Goal: Information Seeking & Learning: Understand process/instructions

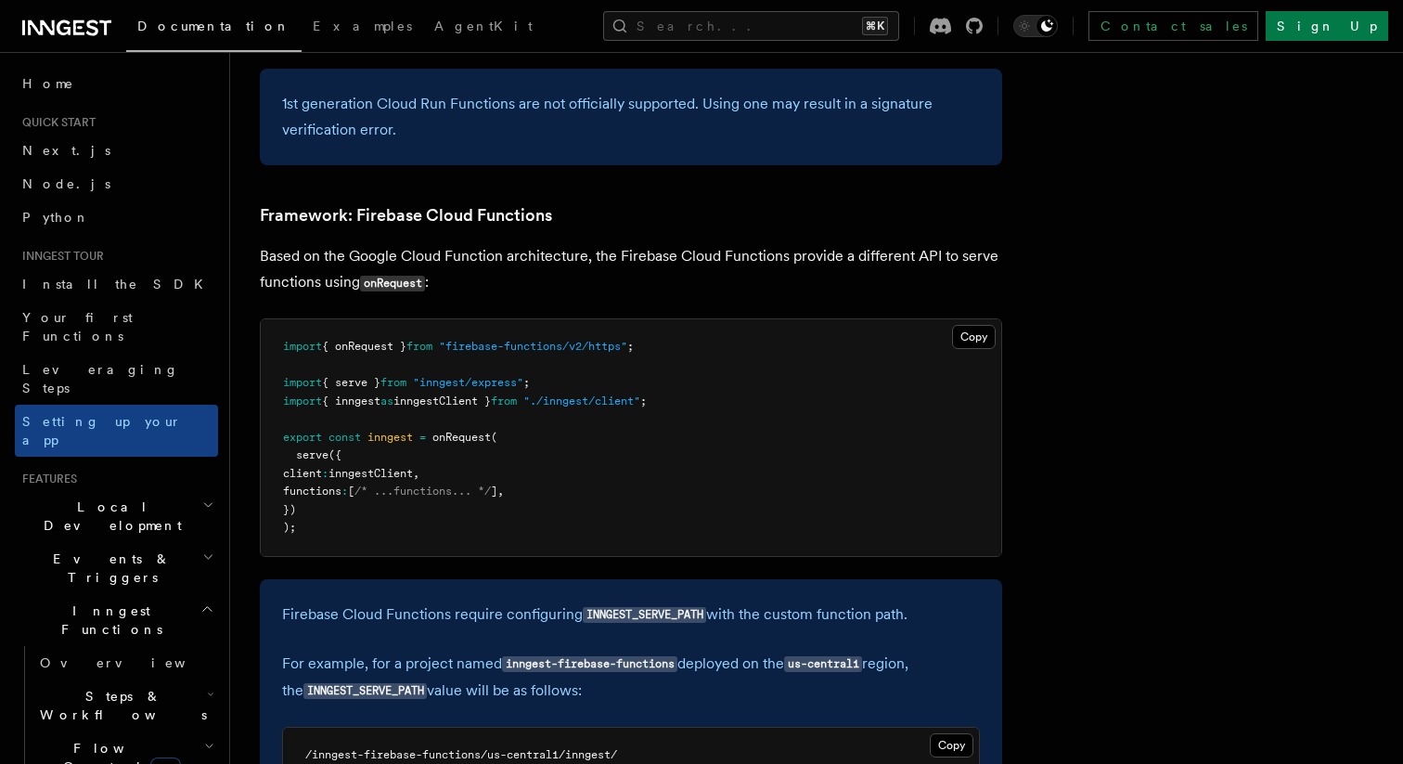
scroll to position [8109, 0]
click at [974, 325] on button "Copy Copied" at bounding box center [974, 337] width 44 height 24
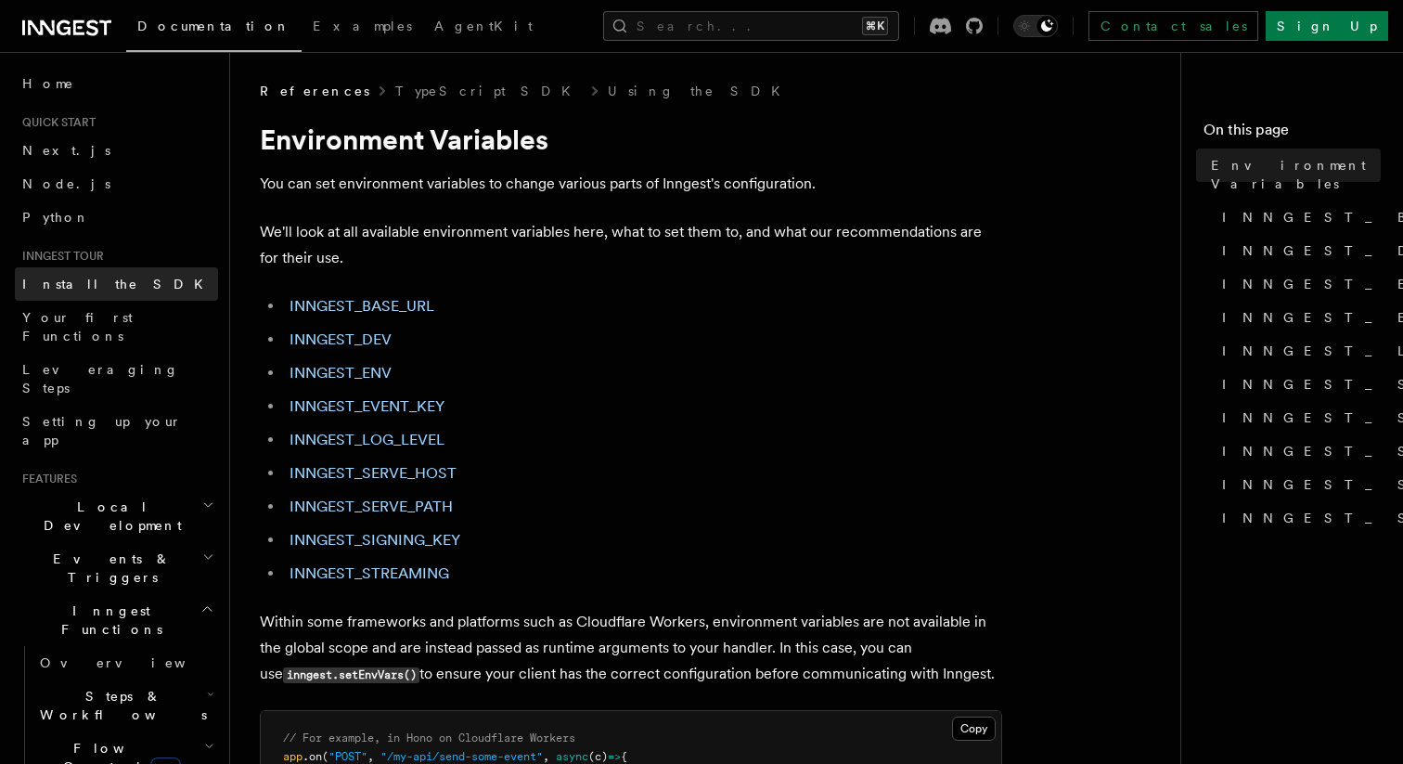
click at [59, 292] on span "Install the SDK" at bounding box center [118, 284] width 192 height 19
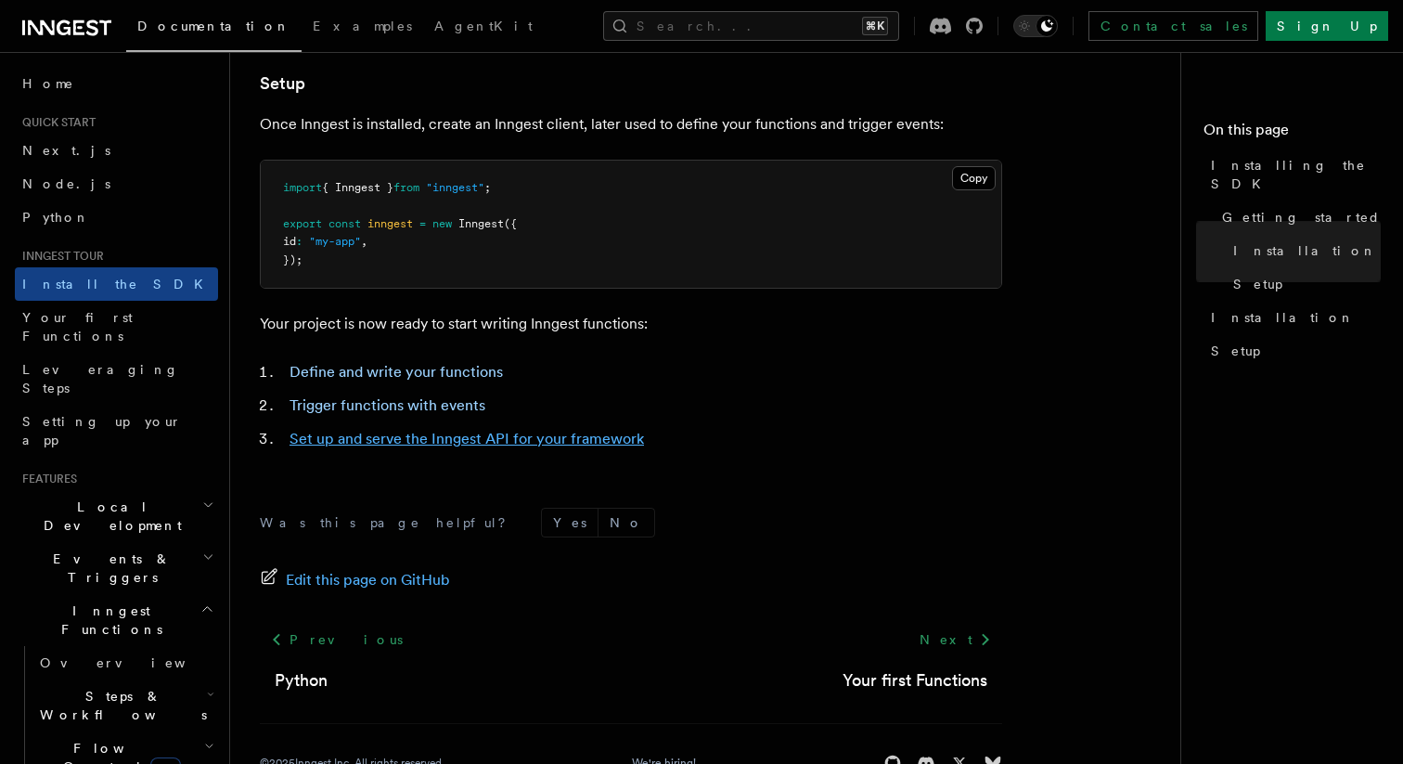
scroll to position [779, 0]
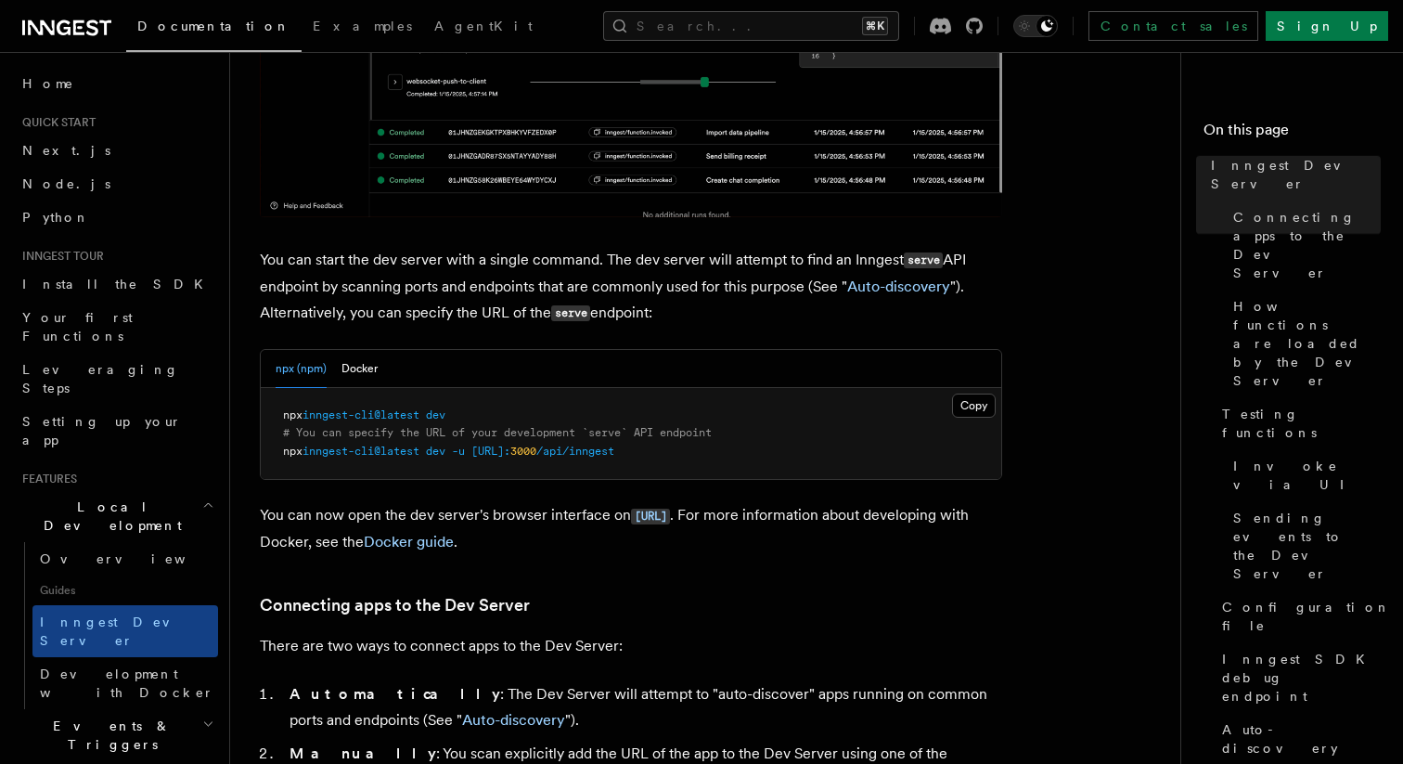
scroll to position [1100, 0]
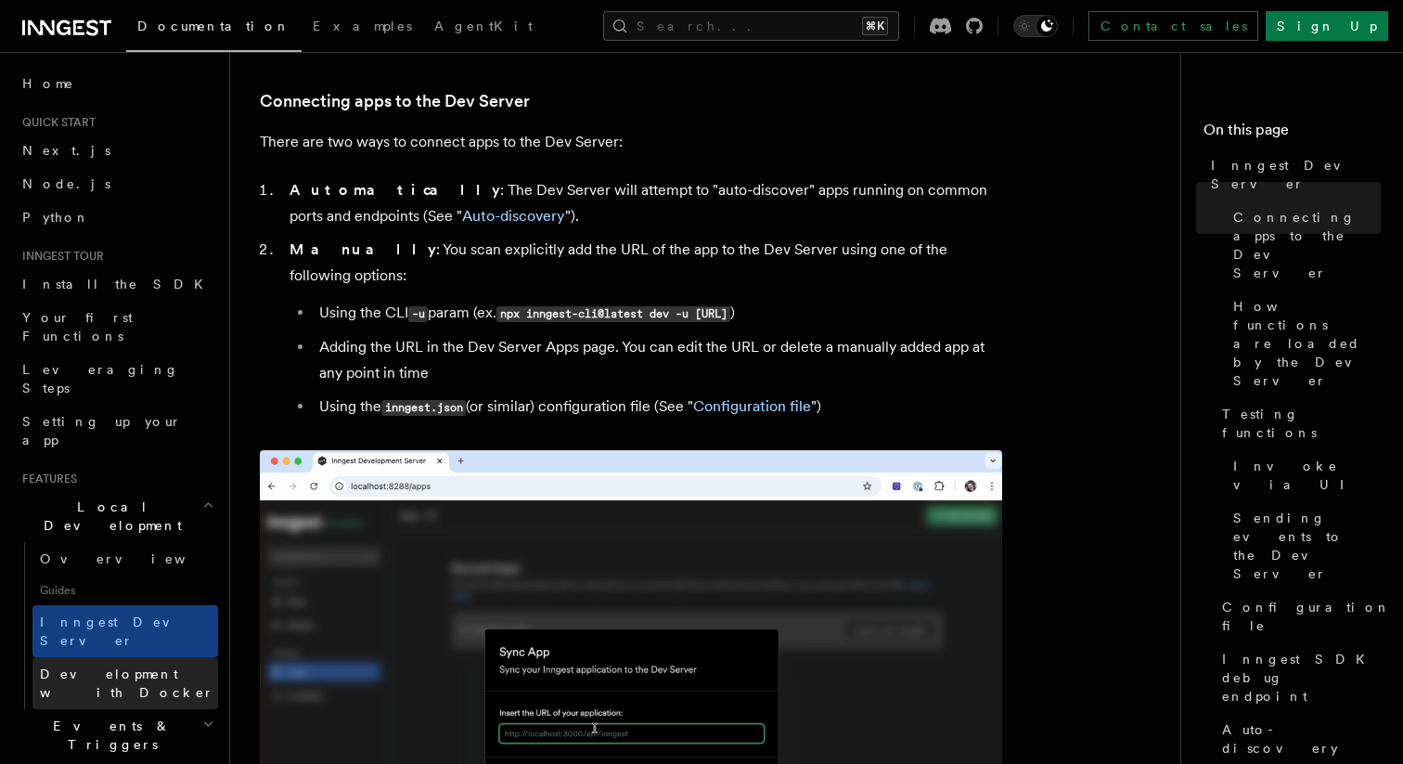
click at [81, 666] on span "Development with Docker" at bounding box center [127, 682] width 174 height 33
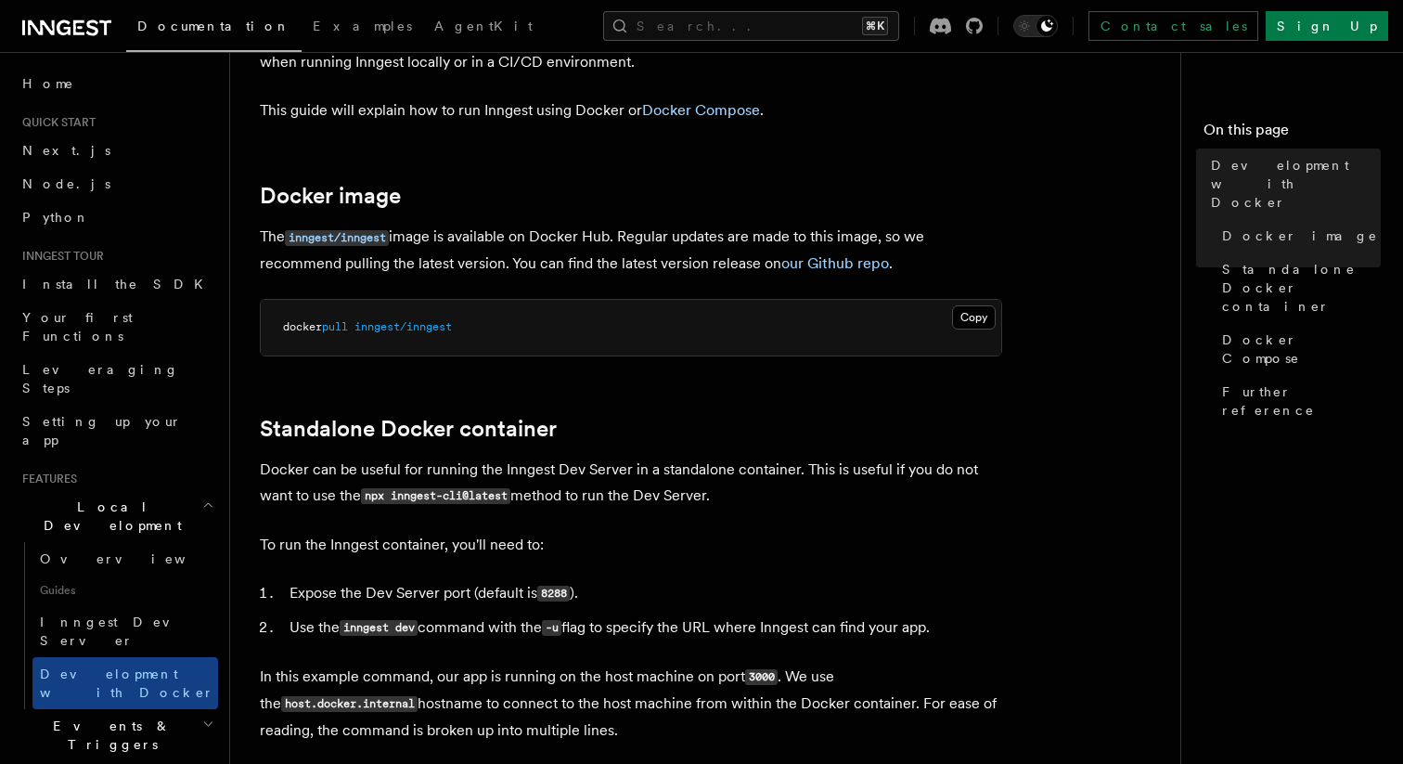
scroll to position [160, 0]
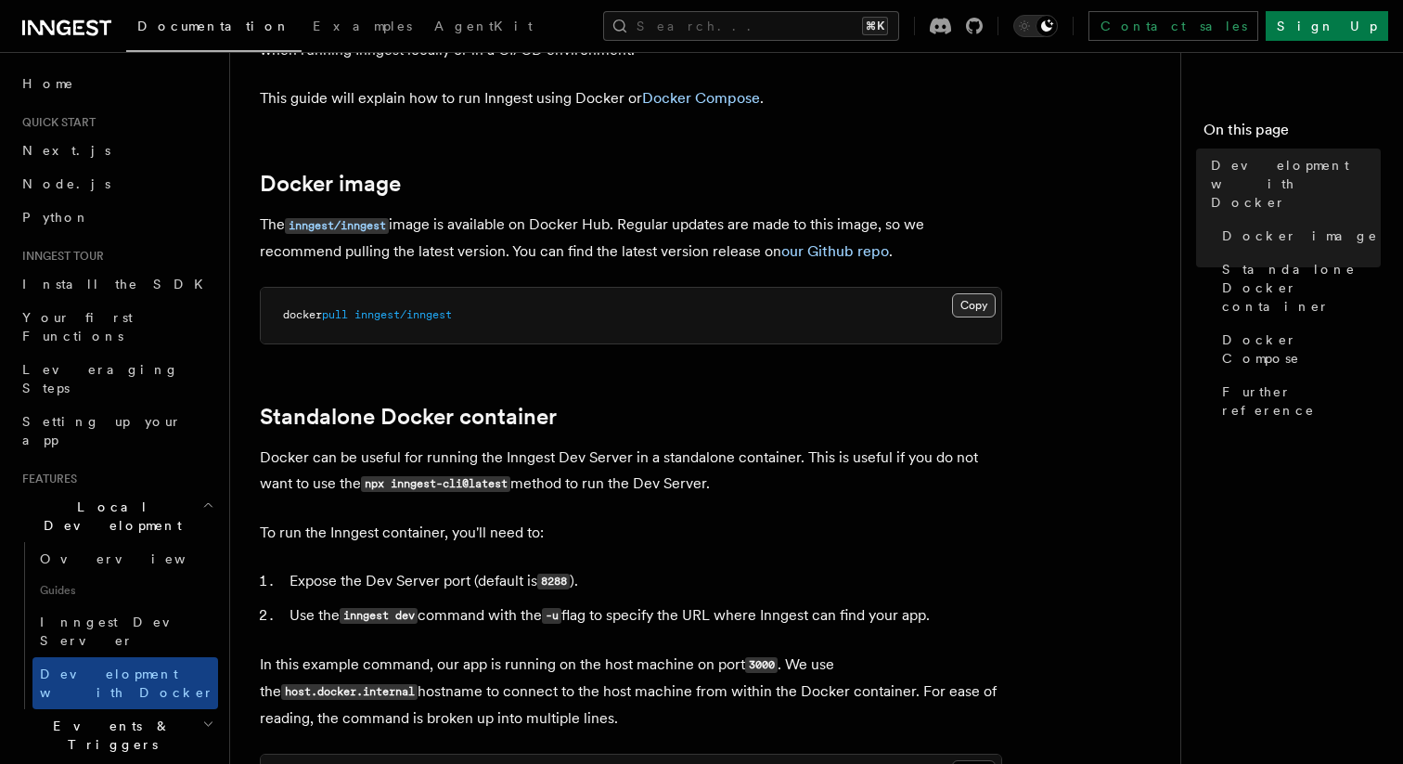
click at [960, 315] on button "Copy Copied" at bounding box center [974, 305] width 44 height 24
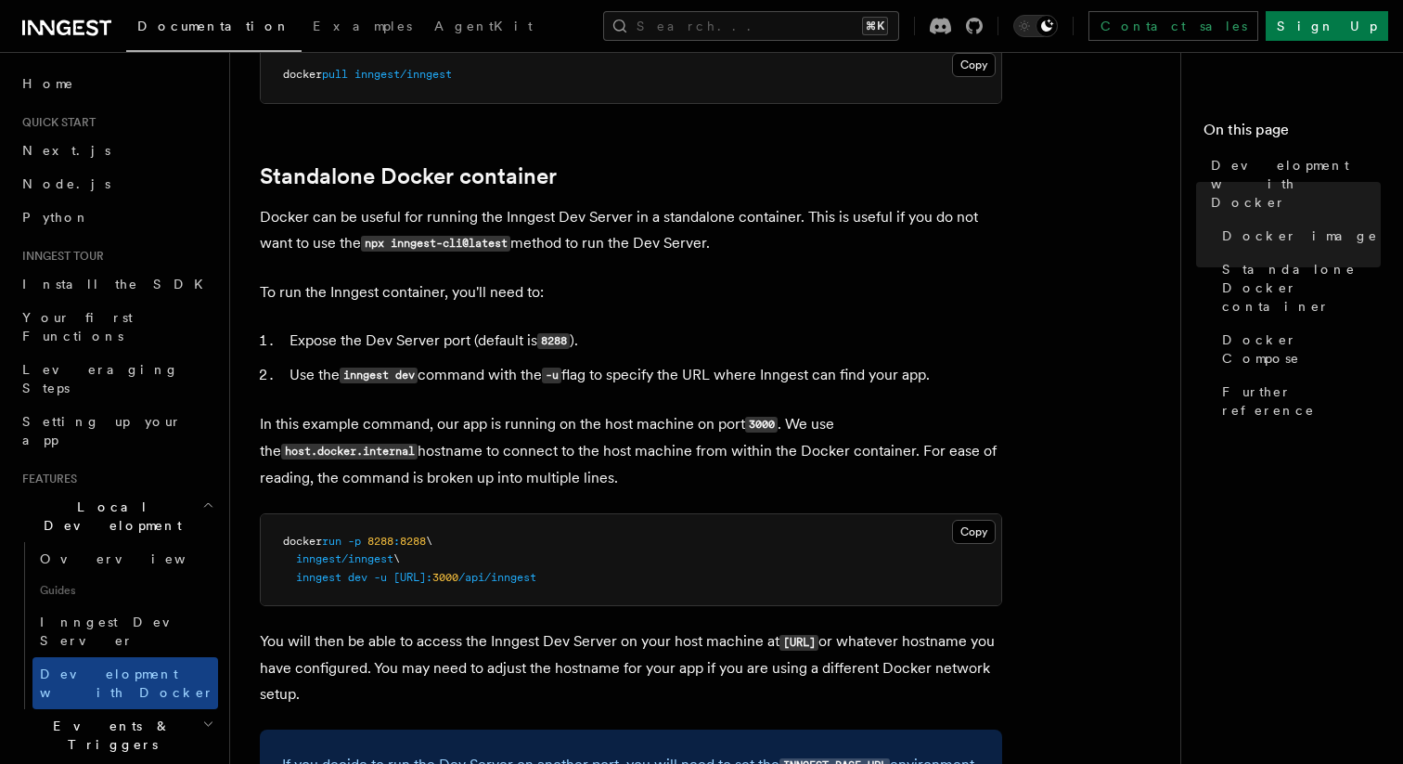
scroll to position [420, 0]
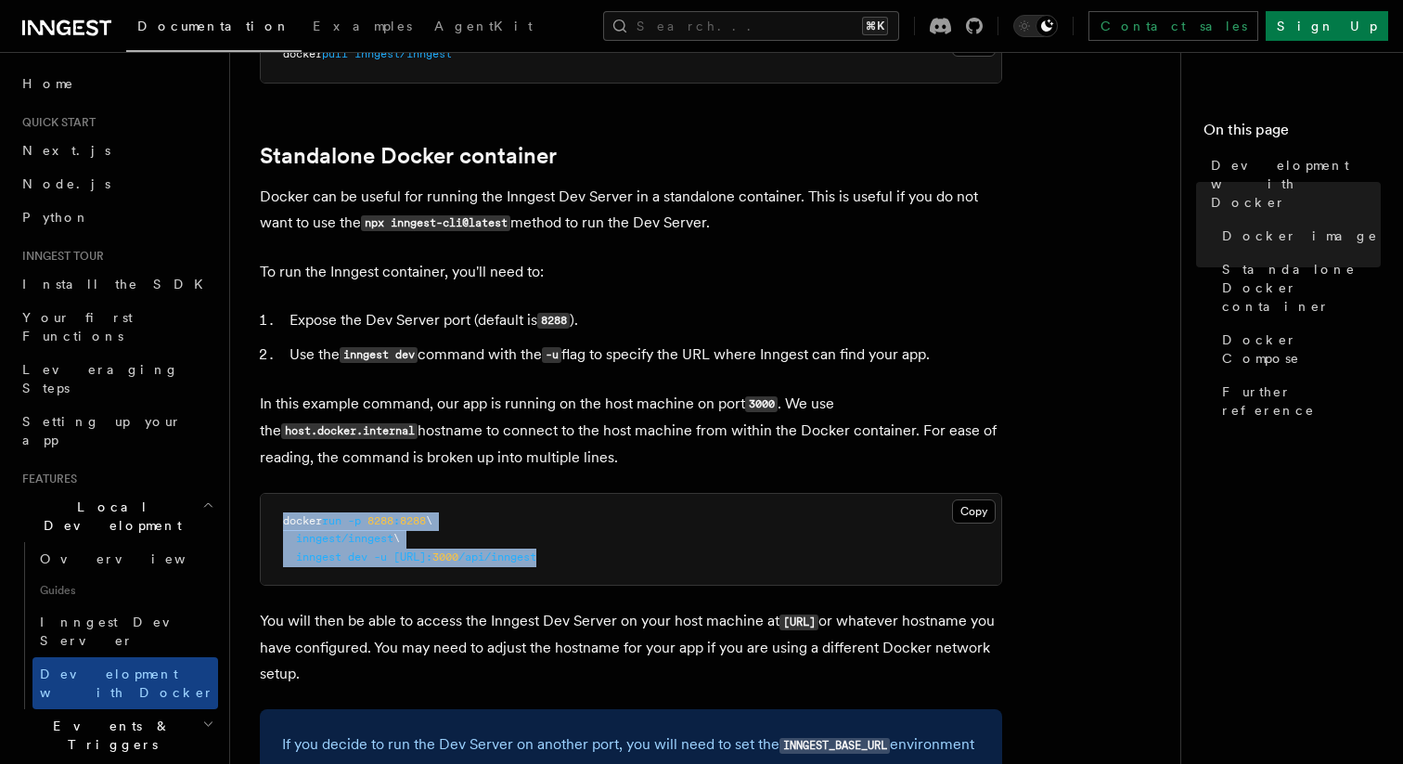
drag, startPoint x: 279, startPoint y: 526, endPoint x: 724, endPoint y: 553, distance: 445.3
click at [724, 553] on pre "docker run -p 8288 : 8288 \ inngest/inngest \ inngest dev -u http://host.docker…" at bounding box center [631, 540] width 741 height 92
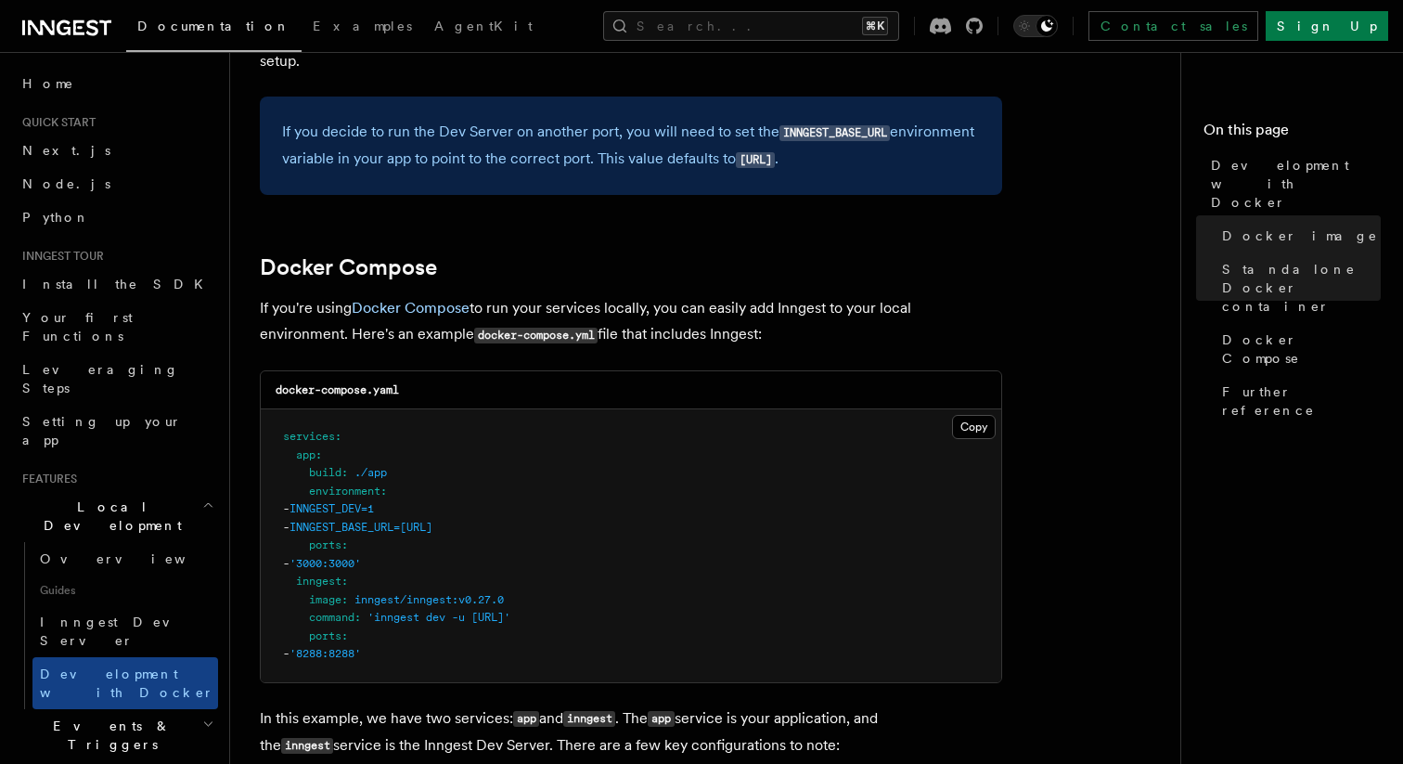
scroll to position [1050, 0]
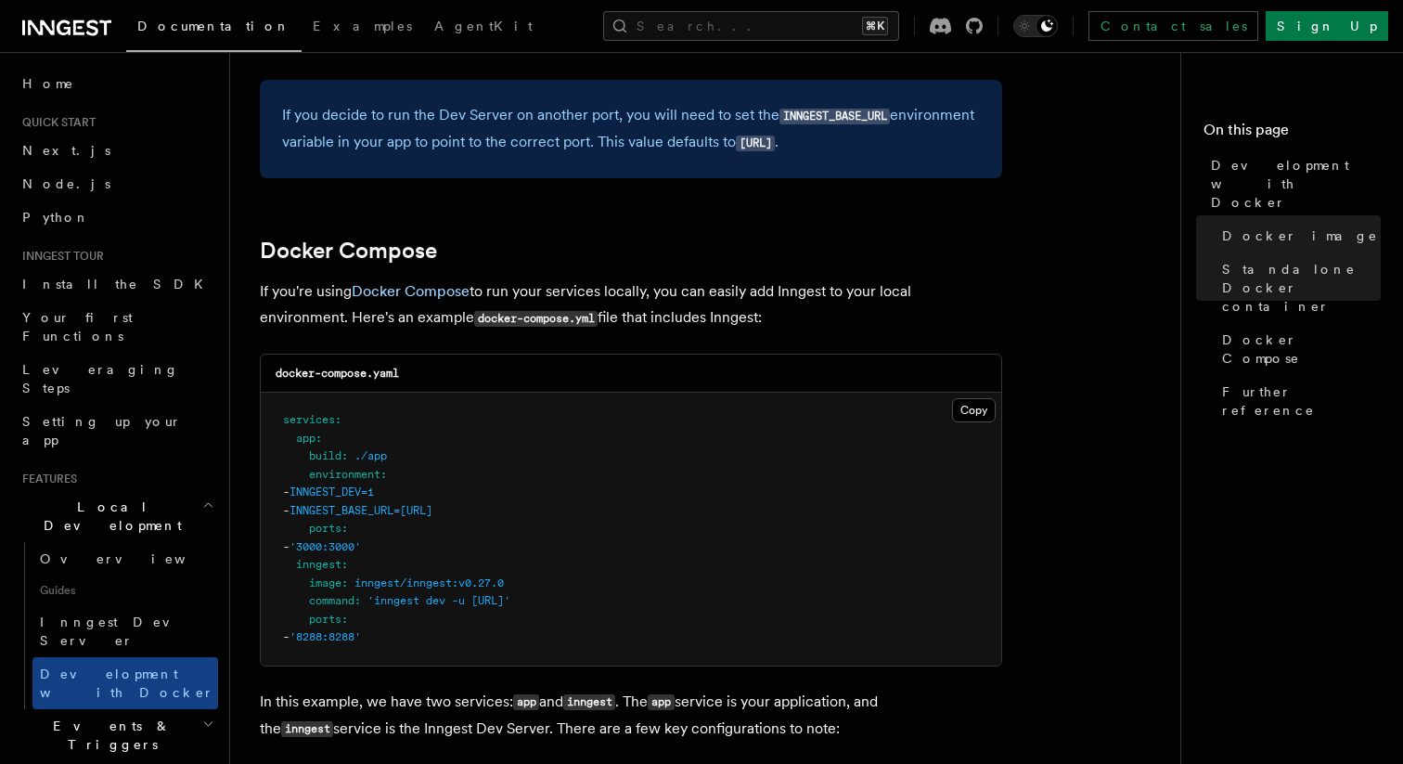
click at [399, 509] on span "INNGEST_BASE_URL=http://inngest:8288" at bounding box center [361, 510] width 143 height 13
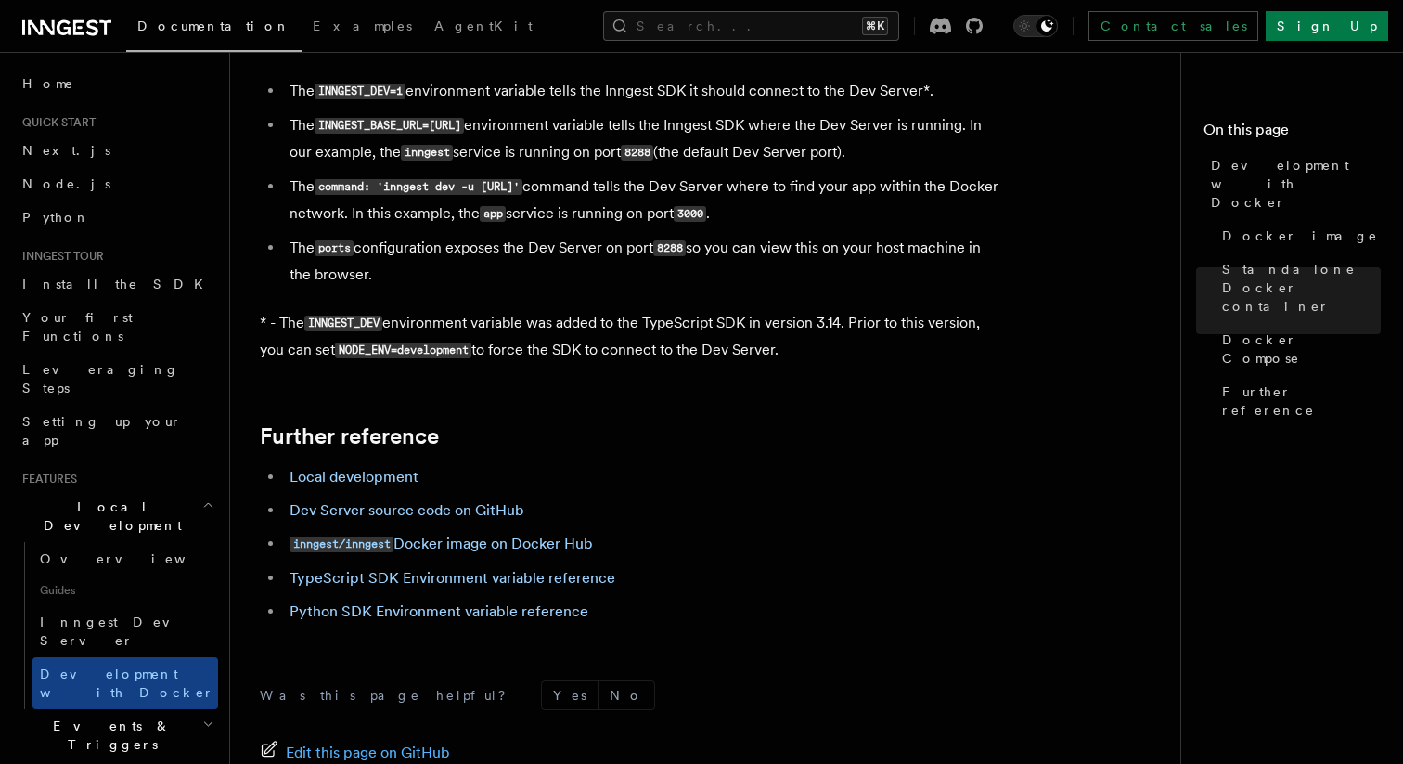
scroll to position [1739, 0]
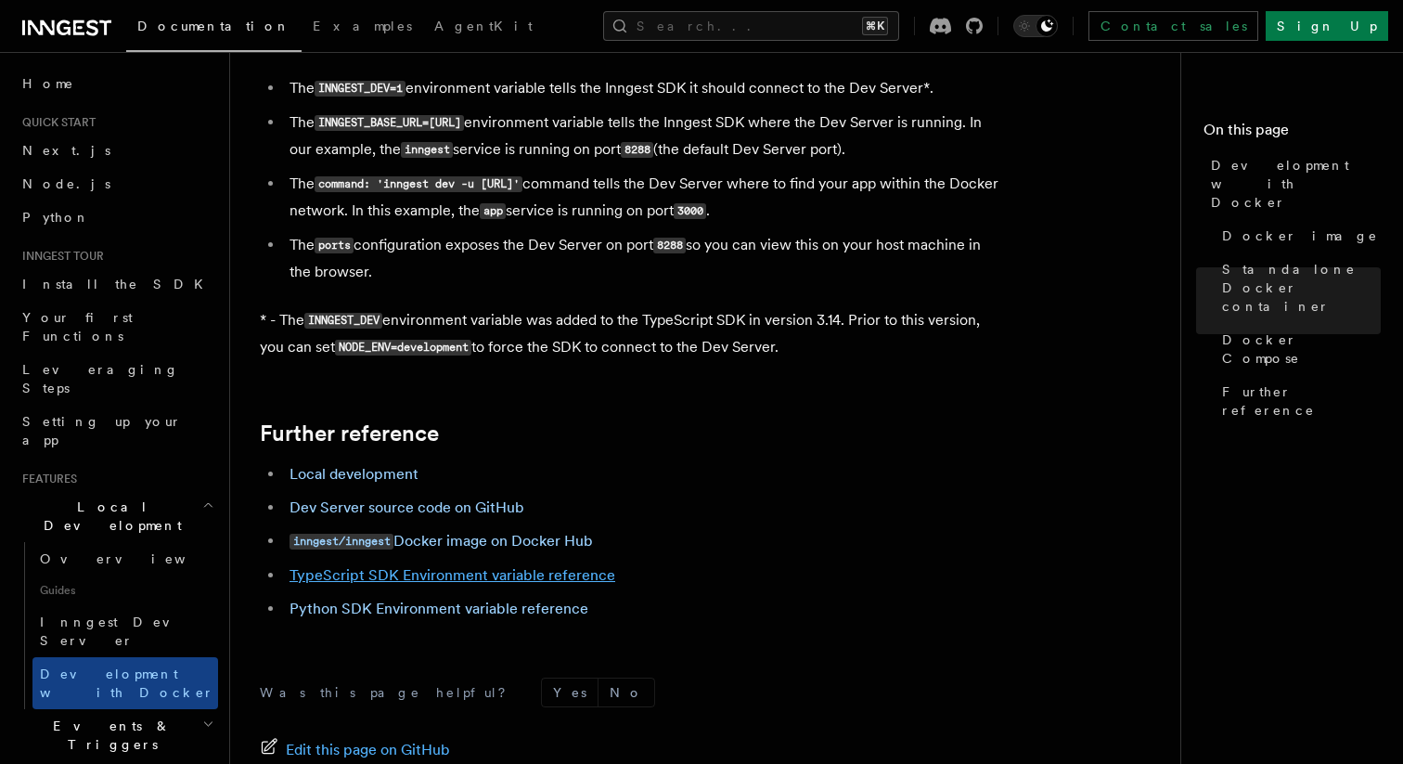
click at [396, 577] on link "TypeScript SDK Environment variable reference" at bounding box center [453, 575] width 326 height 18
click at [402, 483] on link "Local development" at bounding box center [354, 474] width 129 height 18
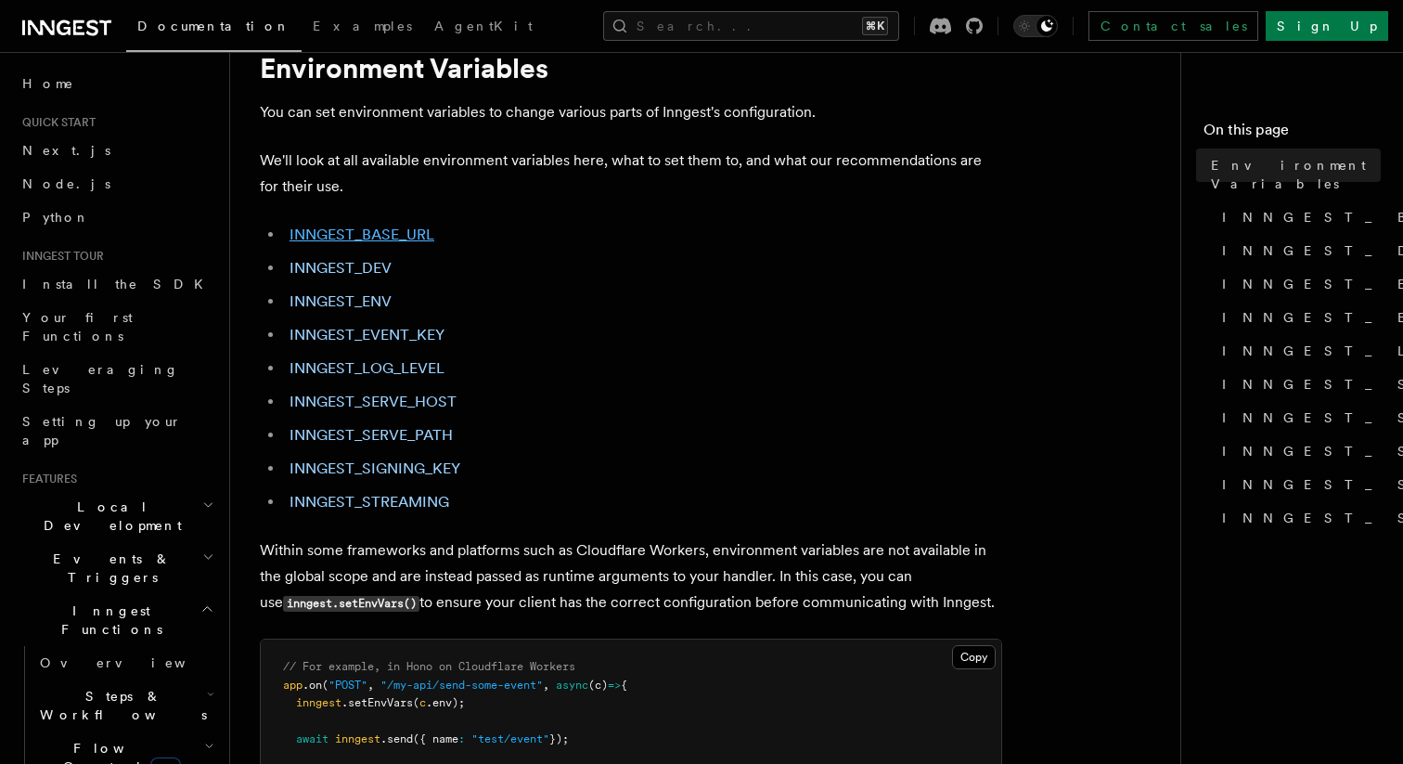
click at [416, 241] on link "INNGEST_BASE_URL" at bounding box center [362, 234] width 145 height 18
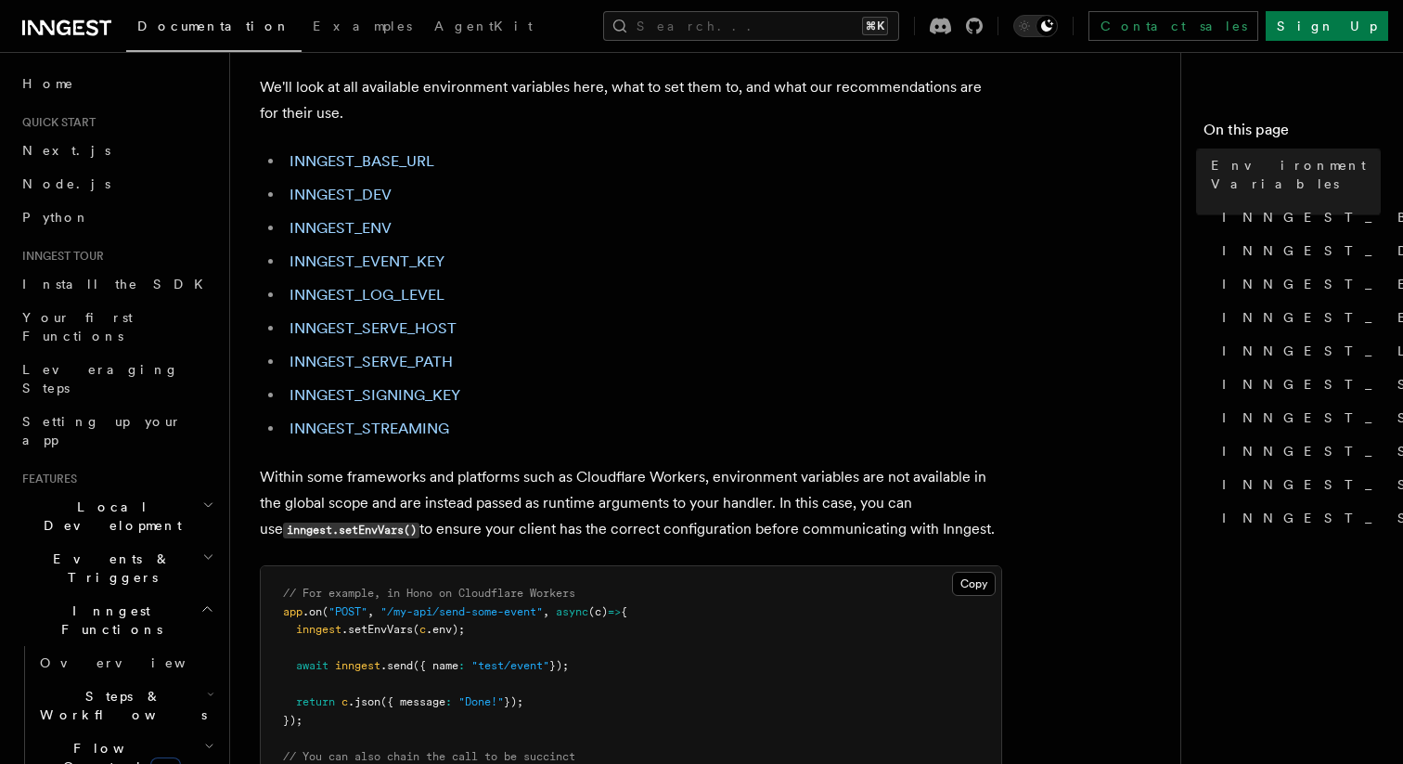
scroll to position [135, 0]
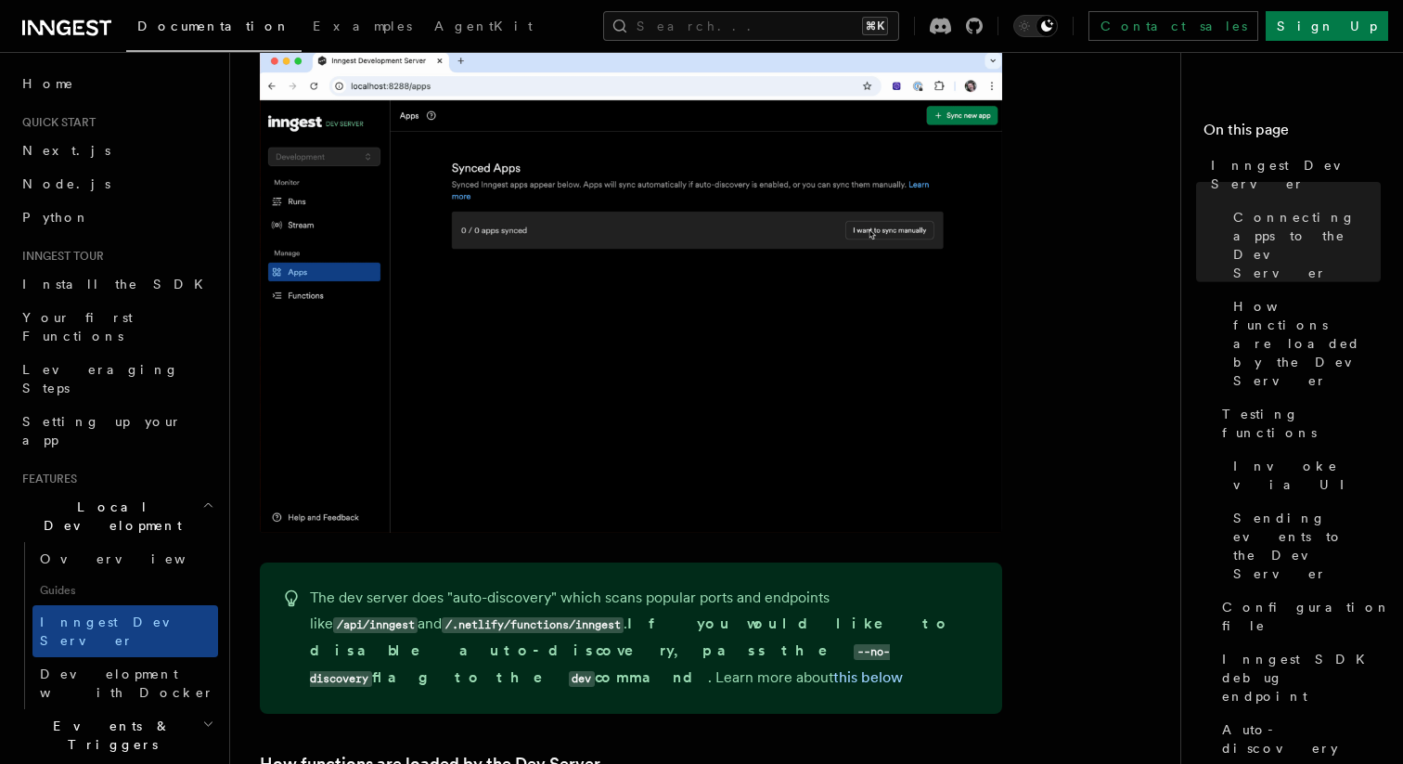
scroll to position [1574, 0]
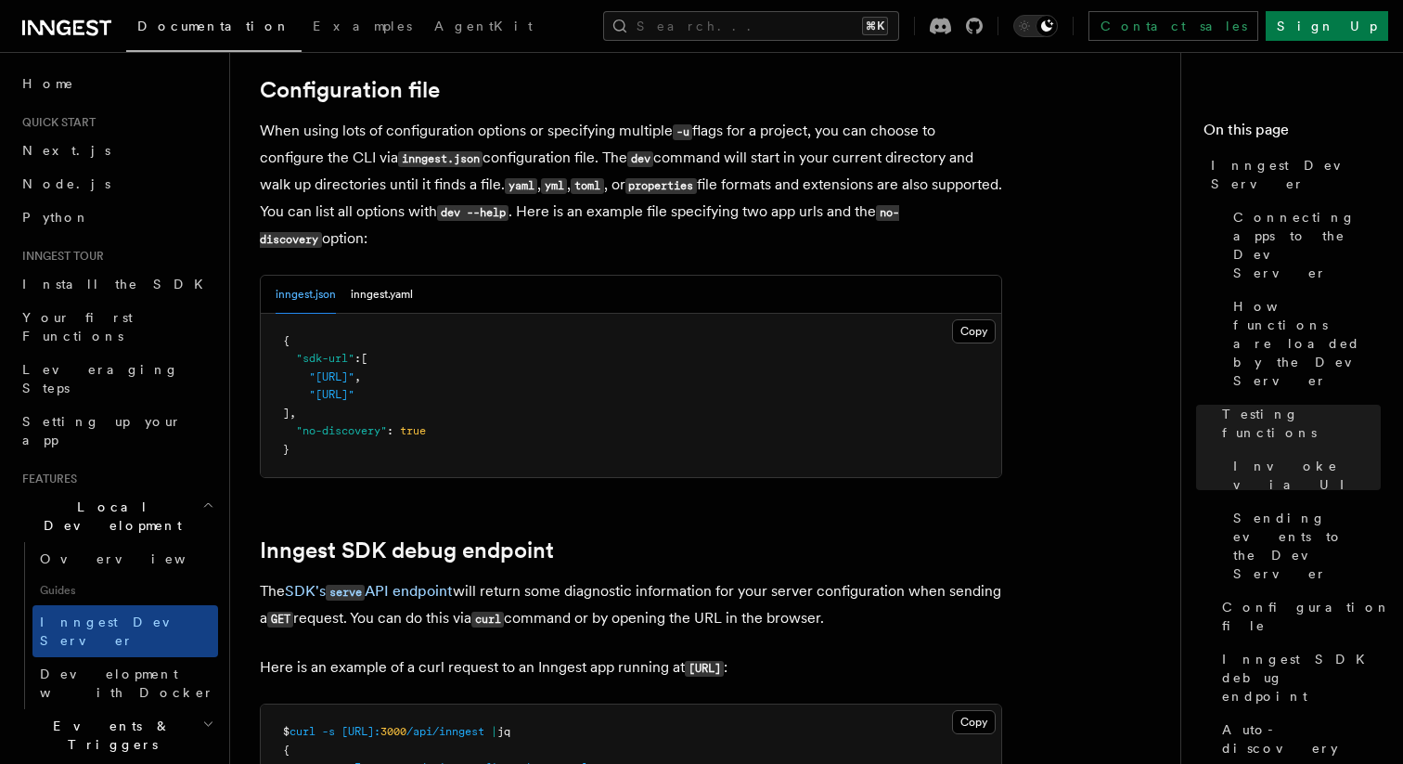
click at [494, 442] on pre "{ "sdk-url" : [ "http://localhost:3000/api/inngest" , "http://localhost:3030/ap…" at bounding box center [631, 396] width 741 height 164
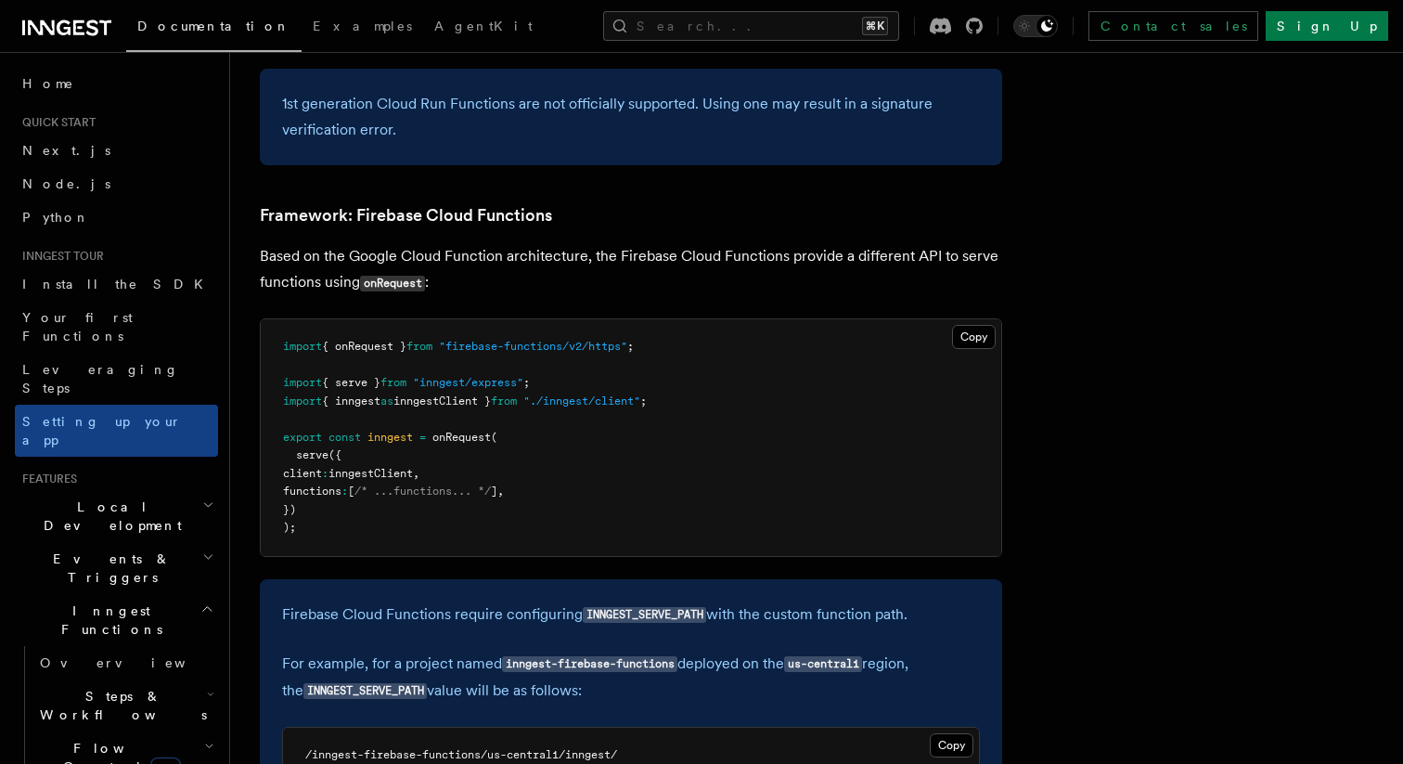
scroll to position [8109, 0]
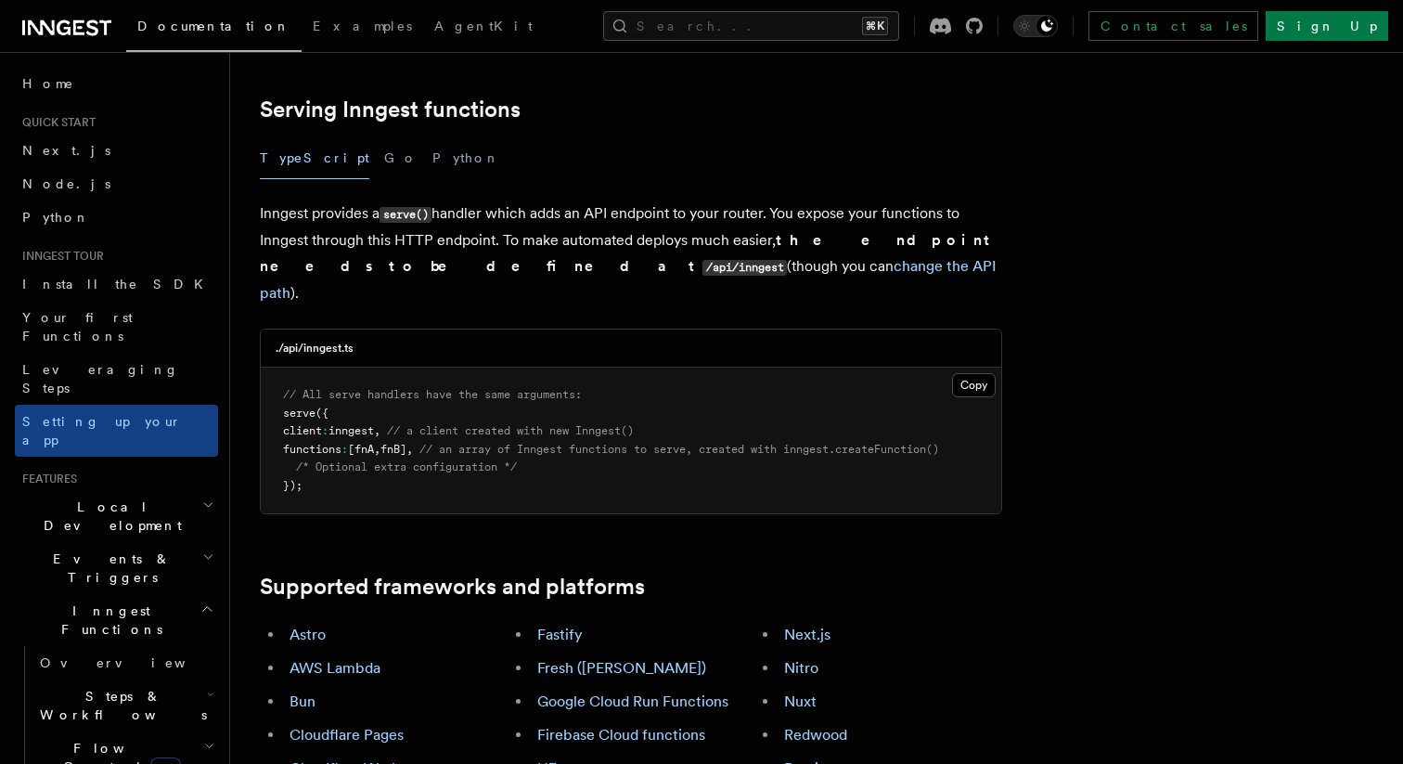
scroll to position [740, 0]
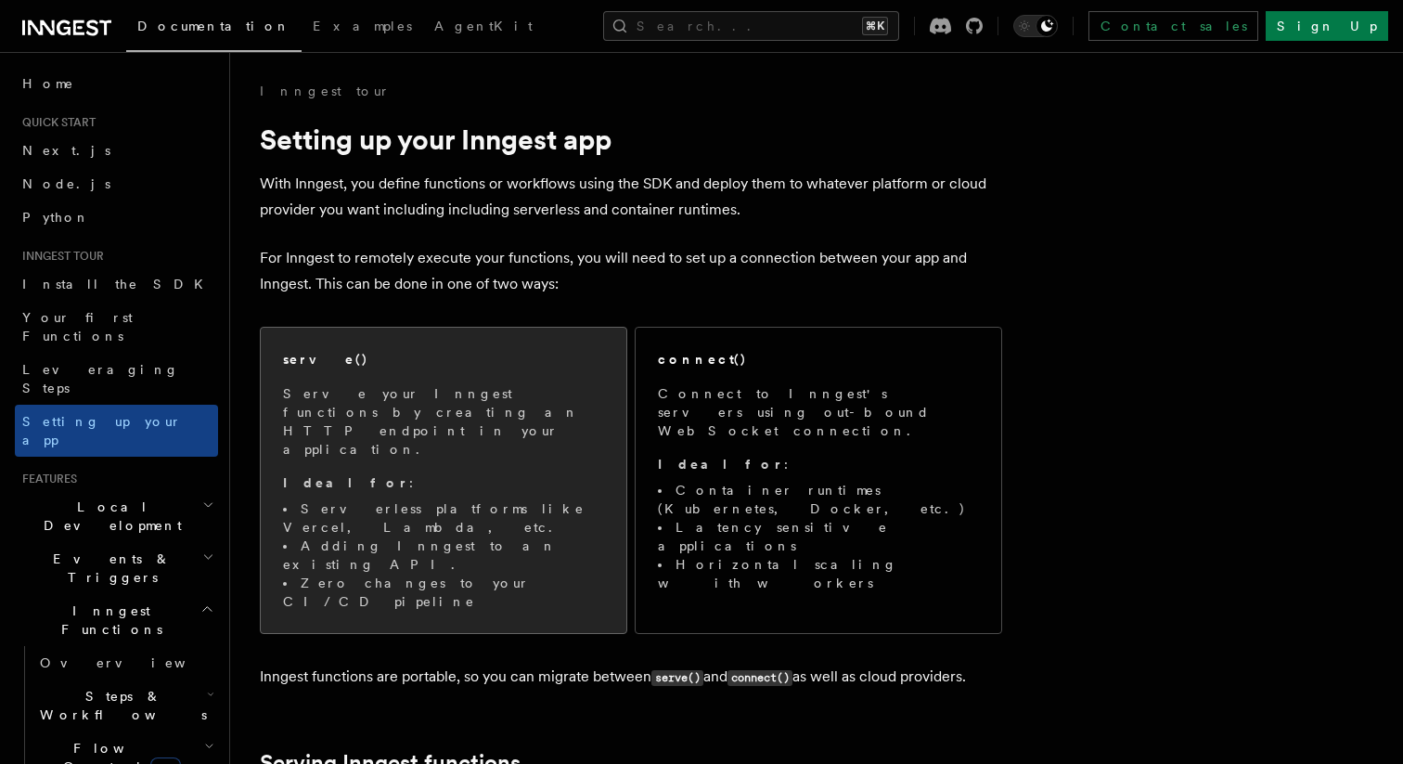
click at [473, 406] on p "Serve your Inngest functions by creating an HTTP endpoint in your application." at bounding box center [443, 421] width 321 height 74
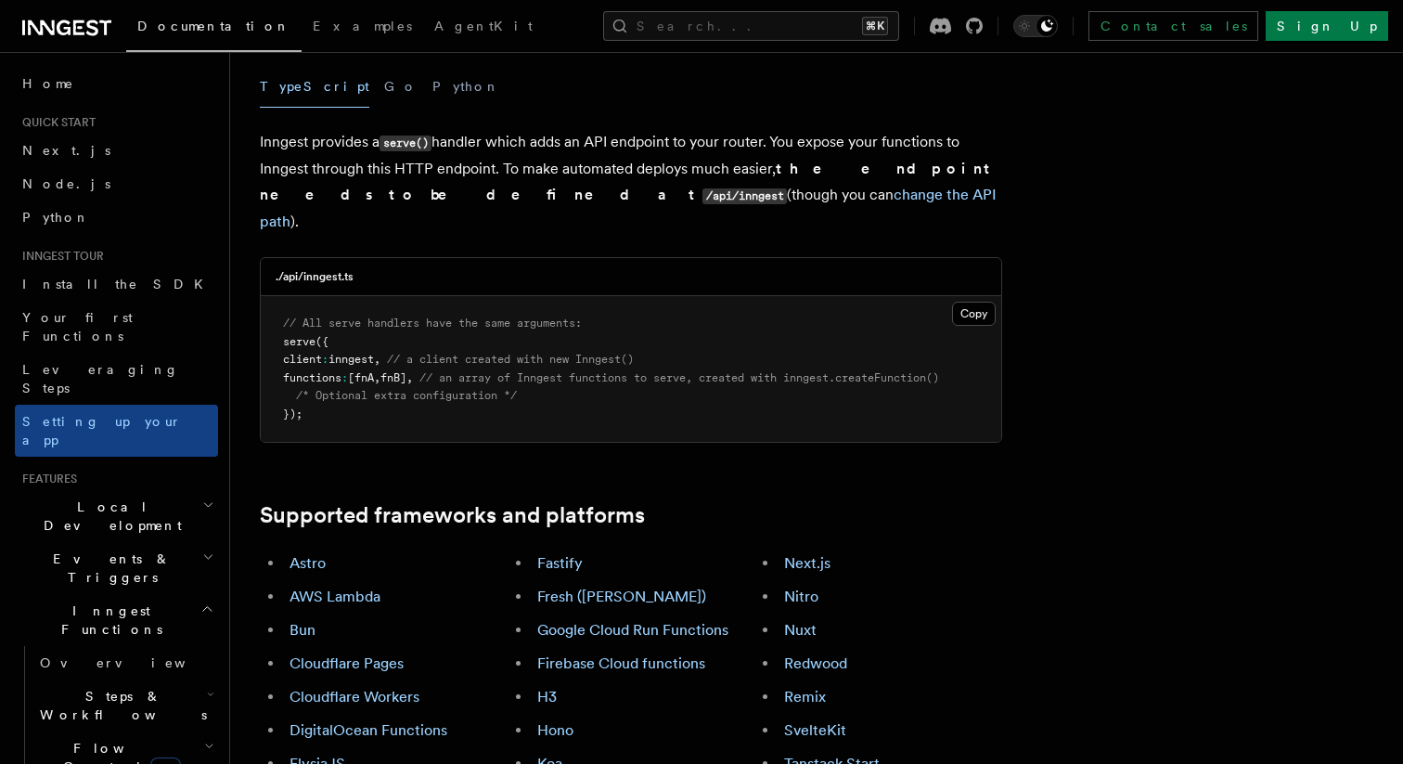
scroll to position [736, 0]
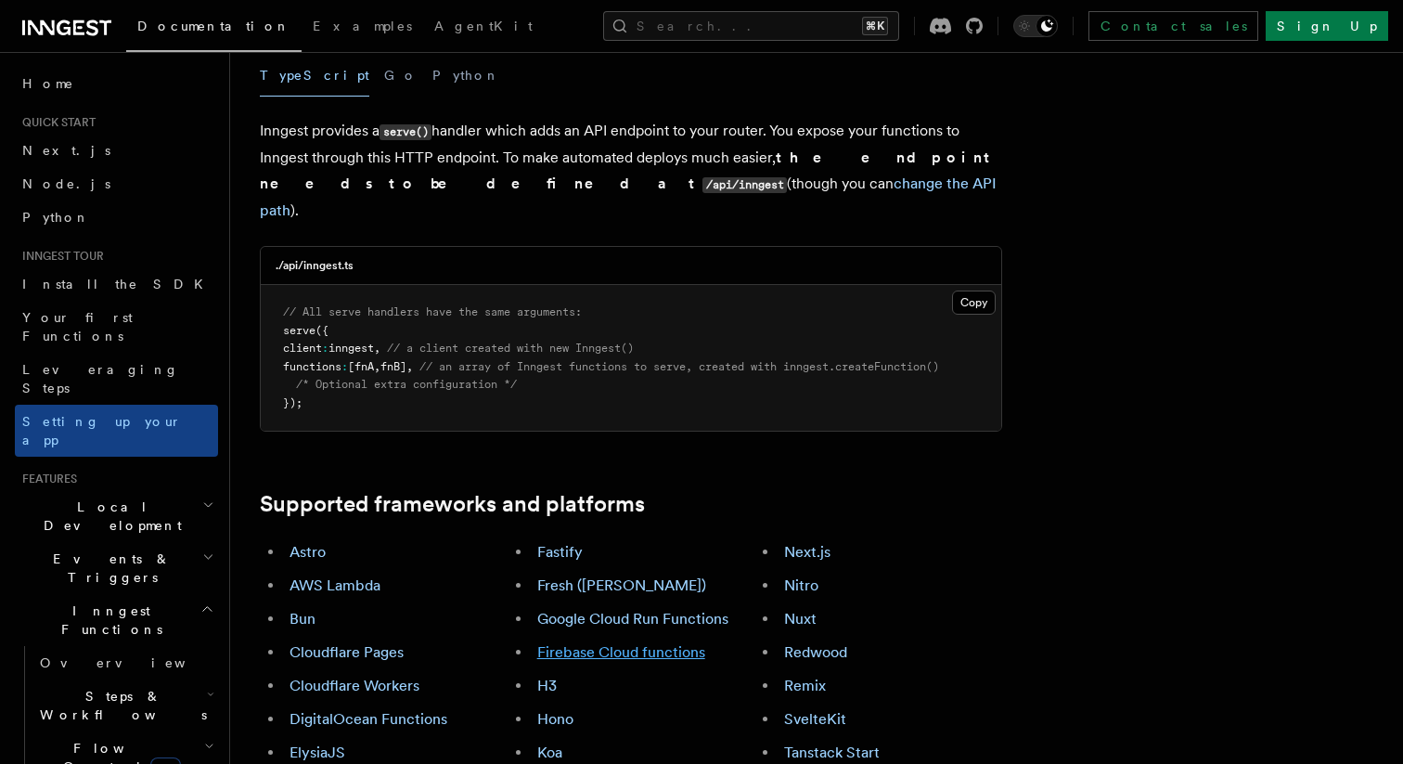
click at [654, 643] on link "Firebase Cloud functions" at bounding box center [621, 652] width 168 height 18
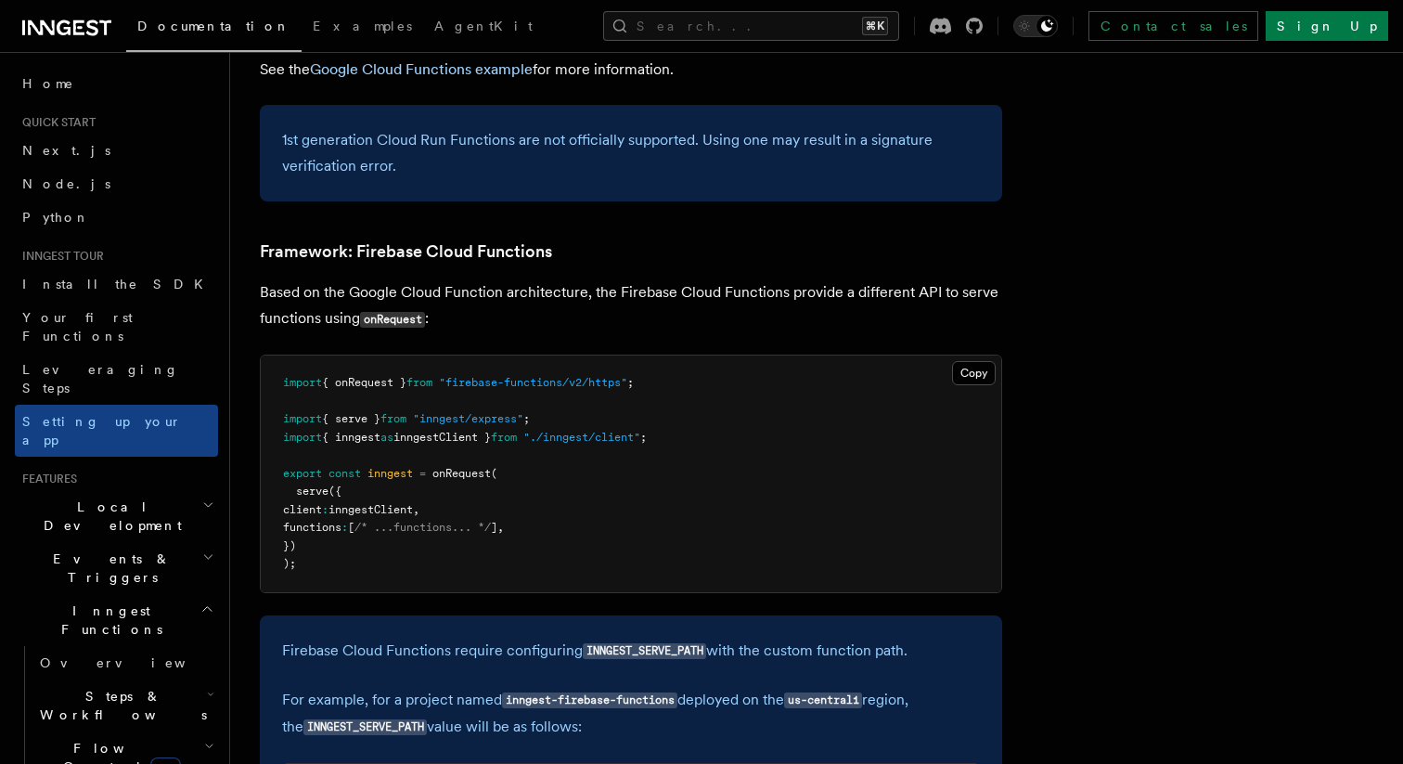
scroll to position [8109, 0]
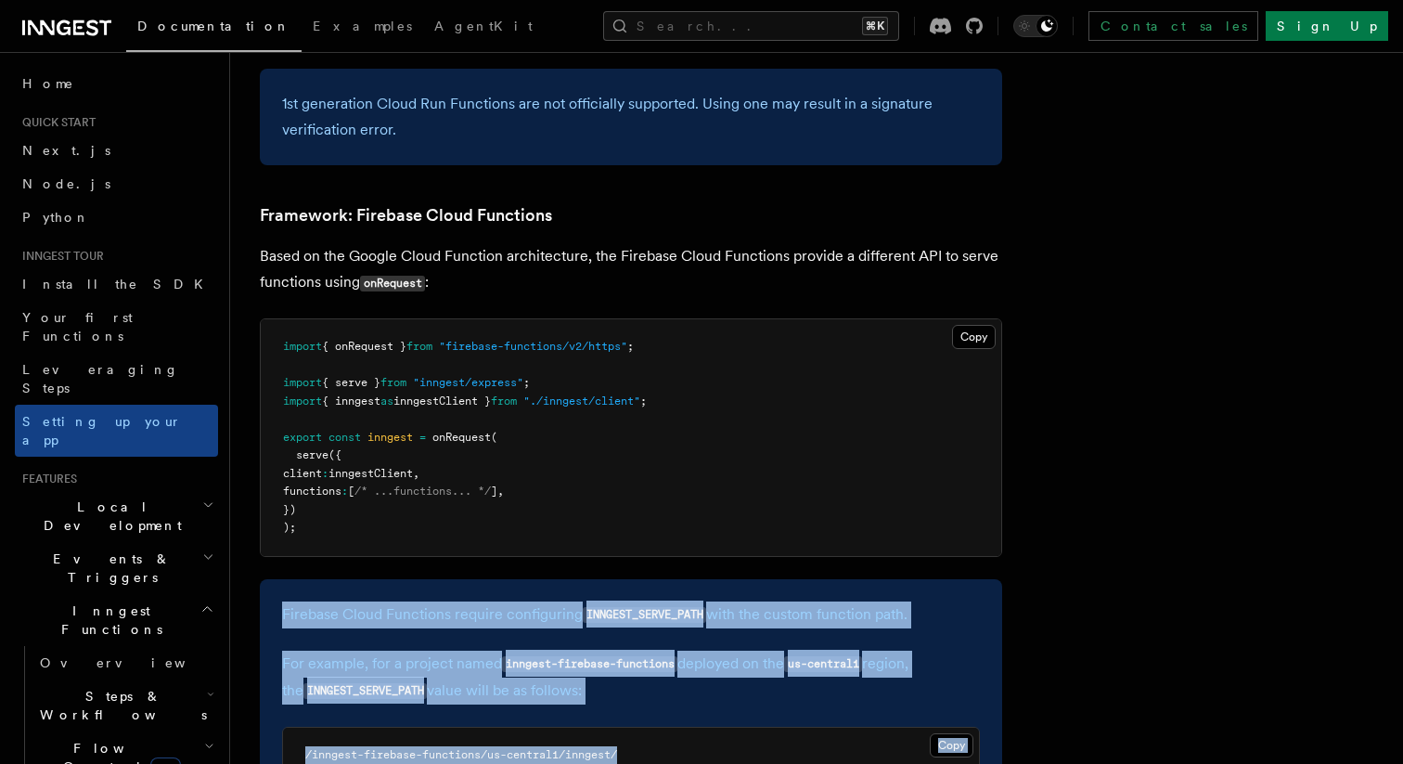
drag, startPoint x: 277, startPoint y: 500, endPoint x: 969, endPoint y: 646, distance: 706.5
click at [969, 646] on div "Firebase Cloud Functions require configuring INNGEST_SERVE_PATH with the custom…" at bounding box center [631, 692] width 742 height 227
copy div "Firebase Cloud Functions require configuring INNGEST_SERVE_PATH with the custom…"
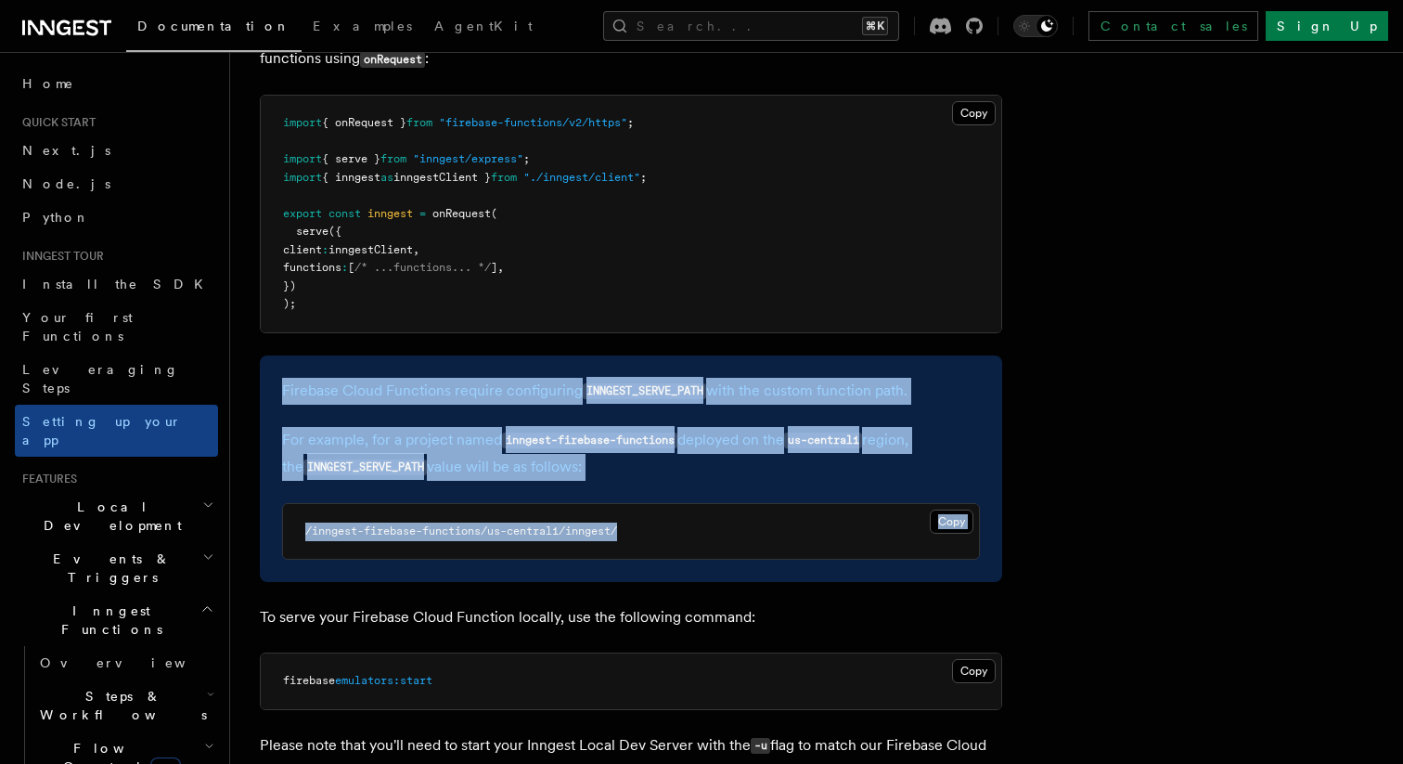
scroll to position [8334, 0]
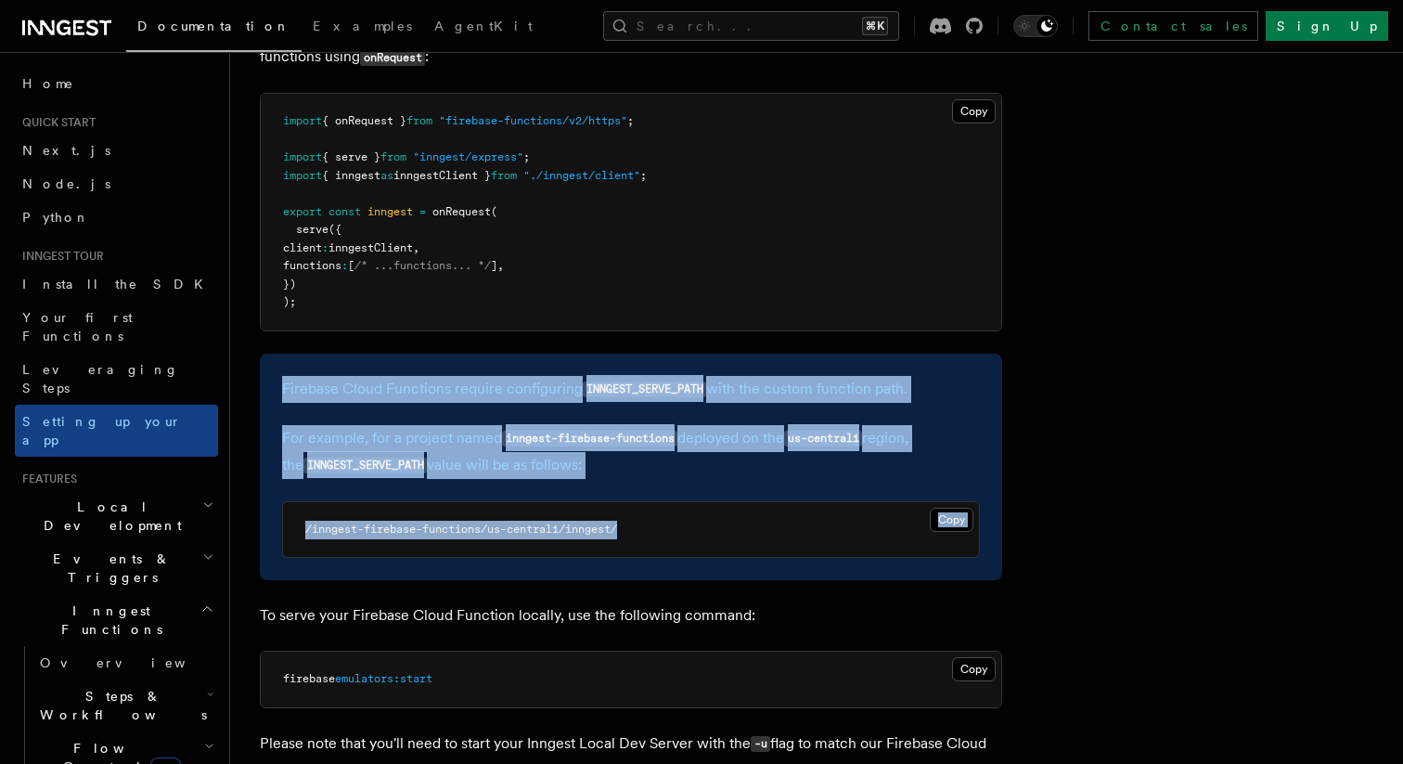
click at [612, 730] on p "Please note that you'll need to start your Inngest Local Dev Server with the -u…" at bounding box center [631, 756] width 742 height 53
copy article "Firebase Cloud Functions require configuring INNGEST_SERVE_PATH with the custom…"
